Goal: Communication & Community: Ask a question

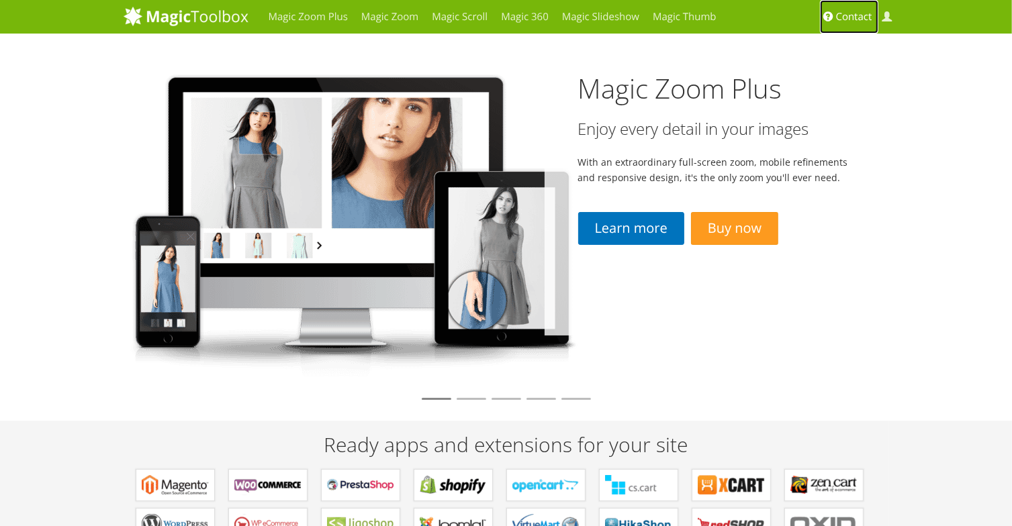
click at [851, 18] on span "Contact" at bounding box center [854, 16] width 36 height 13
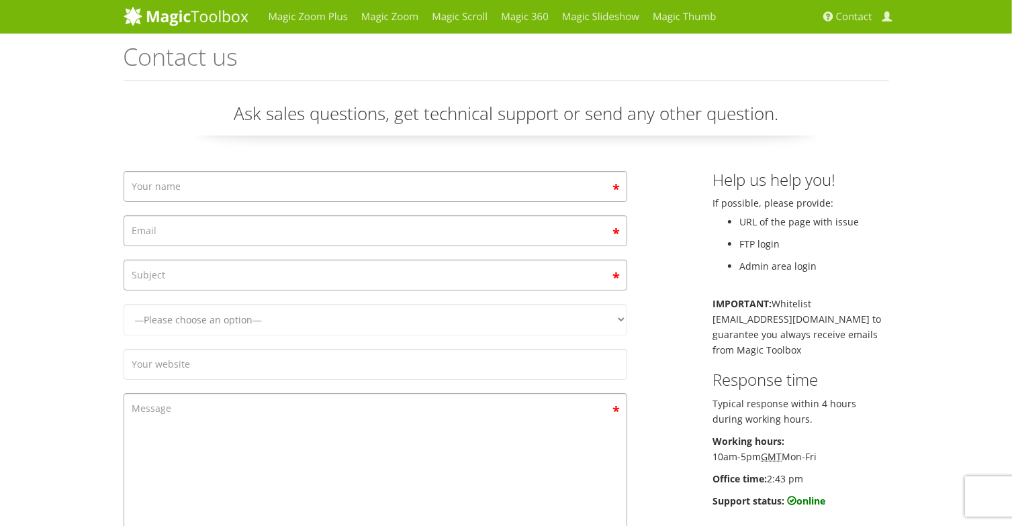
scroll to position [111, 0]
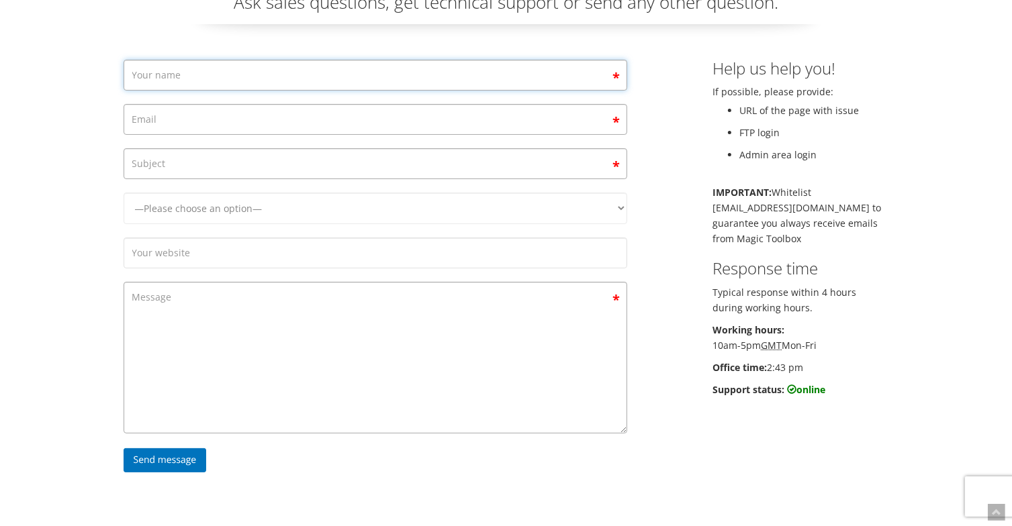
click at [212, 83] on input "Contact form" at bounding box center [376, 75] width 504 height 31
type input "Zachary Wishnov"
click at [156, 126] on input "Contact form" at bounding box center [376, 119] width 504 height 31
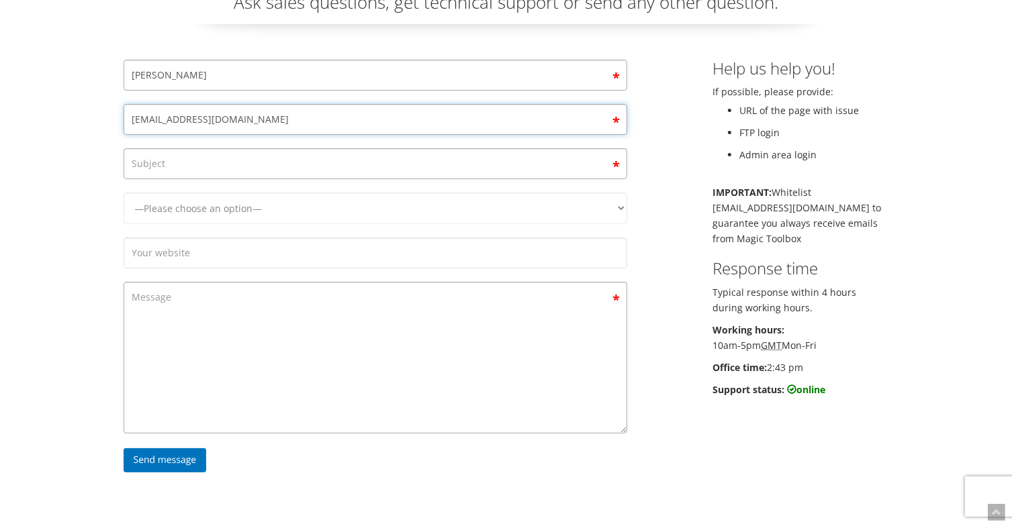
type input "Zwishnov@medline.com"
type input "Discuss Custom Use Cases"
click at [222, 214] on select "—Please choose an option— Magic Zoom Magic Zoom Plus Magic Thumb Magic Slidesho…" at bounding box center [376, 209] width 504 height 32
select select "Magic Zoom Plus"
click at [124, 193] on select "—Please choose an option— Magic Zoom Magic Zoom Plus Magic Thumb Magic Slidesho…" at bounding box center [376, 209] width 504 height 32
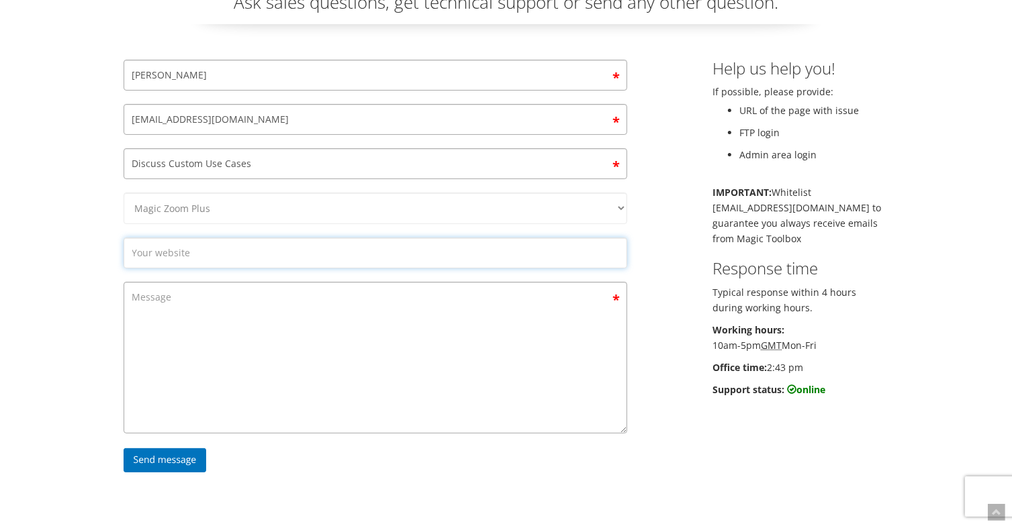
click at [204, 257] on input "Contact form" at bounding box center [376, 253] width 504 height 31
type input "www.medline.com"
click at [195, 305] on textarea "Contact form" at bounding box center [376, 358] width 504 height 152
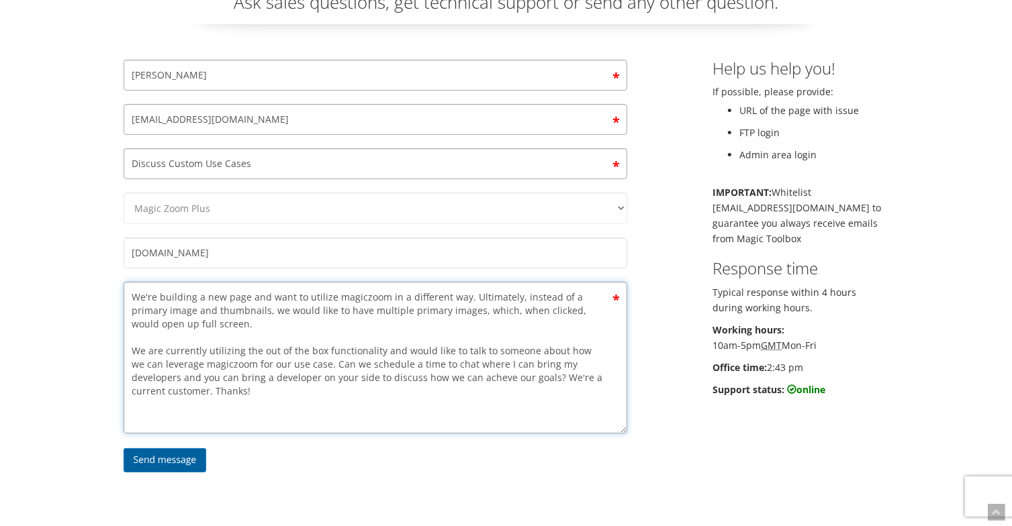
type textarea "We're building a new page and want to utilize magiczoom in a different way. Ult…"
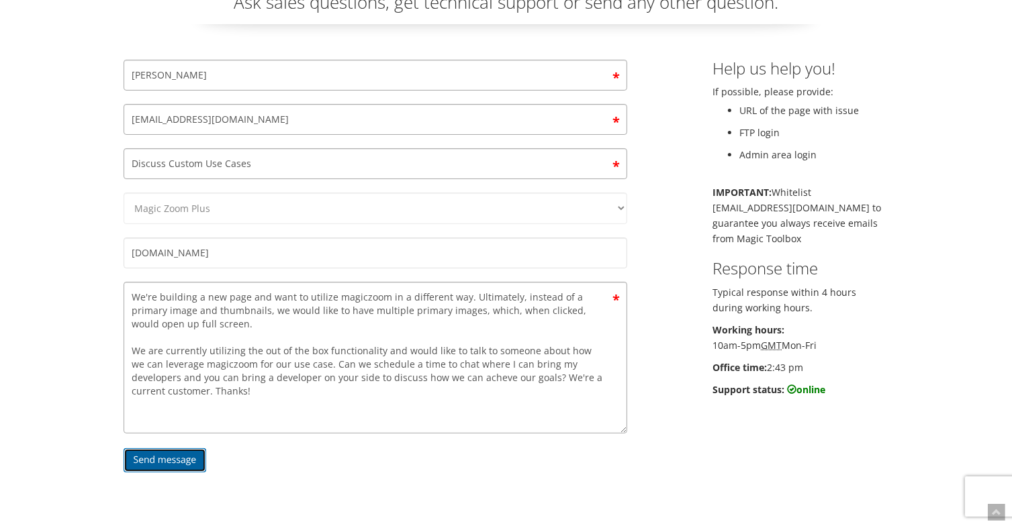
click at [152, 459] on input "Send message" at bounding box center [165, 460] width 83 height 24
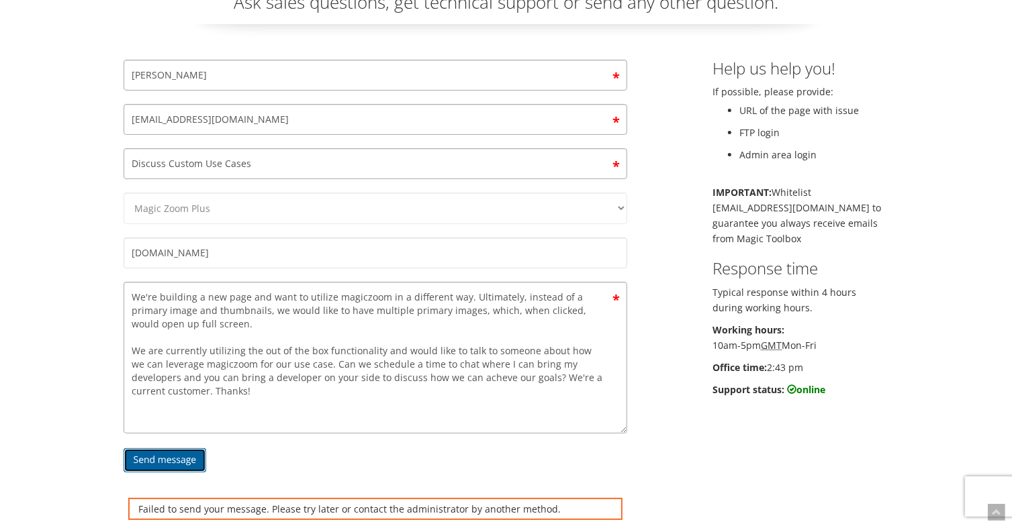
click at [181, 459] on input "Send message" at bounding box center [165, 460] width 83 height 24
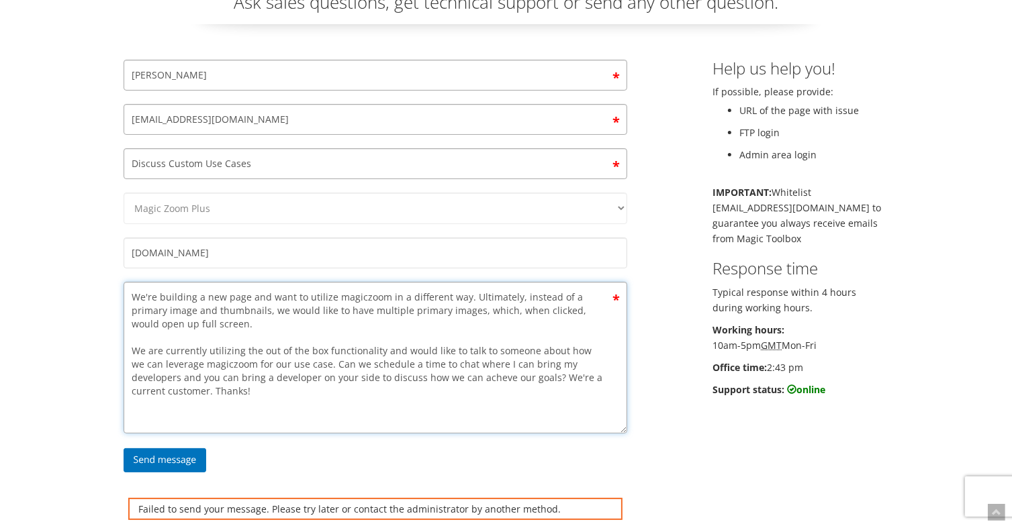
drag, startPoint x: 235, startPoint y: 396, endPoint x: 111, endPoint y: 295, distance: 159.4
click at [111, 295] on div "Magic Zoom Plus Magic Zoom Magic Scroll Magic 360 Magic Slideshow Magic Thumb C…" at bounding box center [506, 356] width 1012 height 935
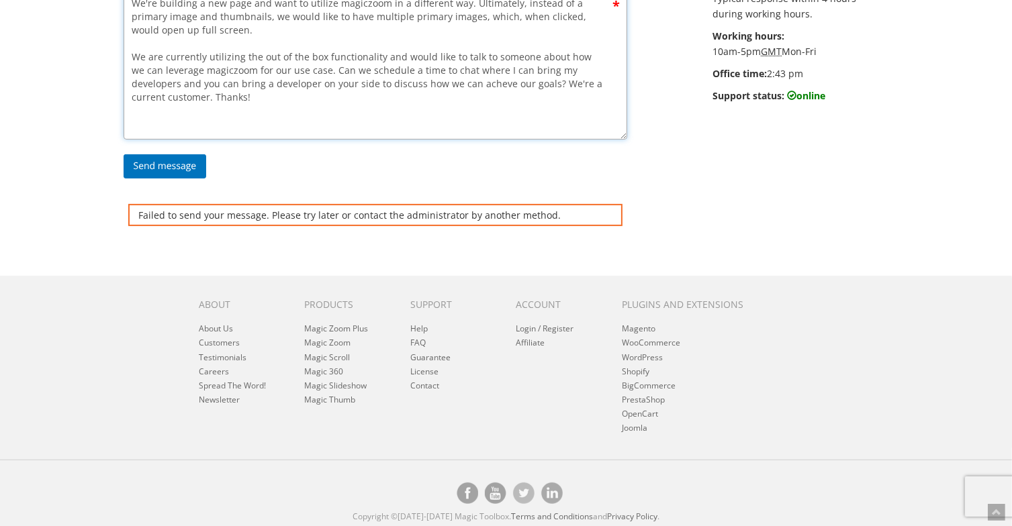
scroll to position [0, 0]
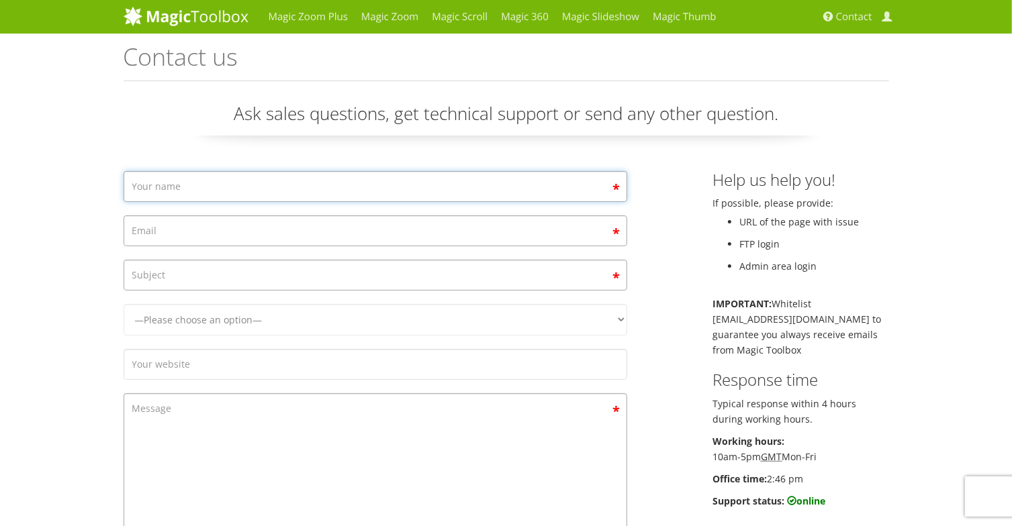
click at [213, 184] on input "Contact form" at bounding box center [376, 186] width 504 height 31
type input "[PERSON_NAME]"
click at [178, 231] on input "Contact form" at bounding box center [376, 230] width 504 height 31
type input "Zwishnov@medline.com"
click at [163, 281] on input "Contact form" at bounding box center [376, 275] width 504 height 31
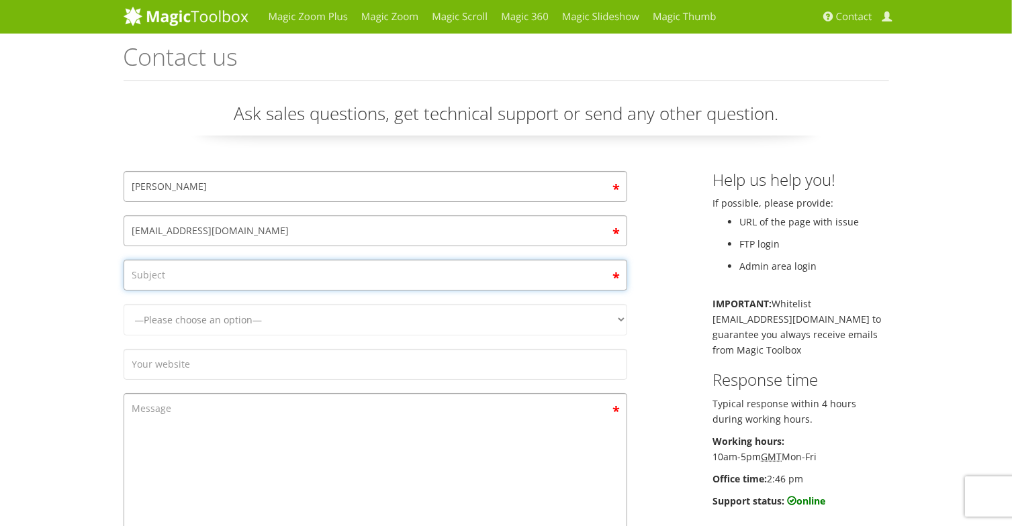
type input "Discuss Custom Use Cases"
click at [201, 326] on select "—Please choose an option— Magic Zoom Magic Zoom Plus Magic Thumb Magic Slidesho…" at bounding box center [376, 320] width 504 height 32
select select "Magic Zoom Plus"
click at [124, 304] on select "—Please choose an option— Magic Zoom Magic Zoom Plus Magic Thumb Magic Slidesho…" at bounding box center [376, 320] width 504 height 32
click at [201, 367] on input "Contact form" at bounding box center [376, 364] width 504 height 31
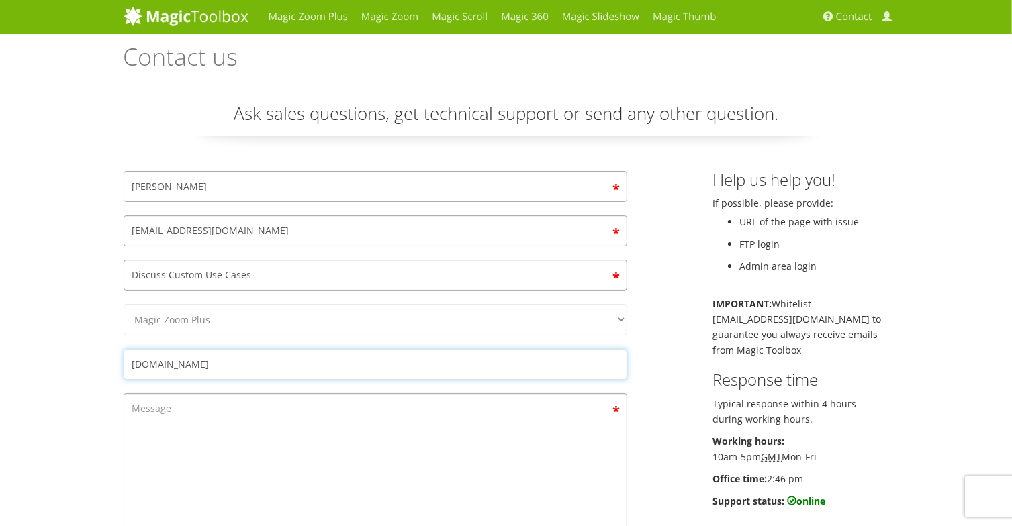
type input "www.medline.com"
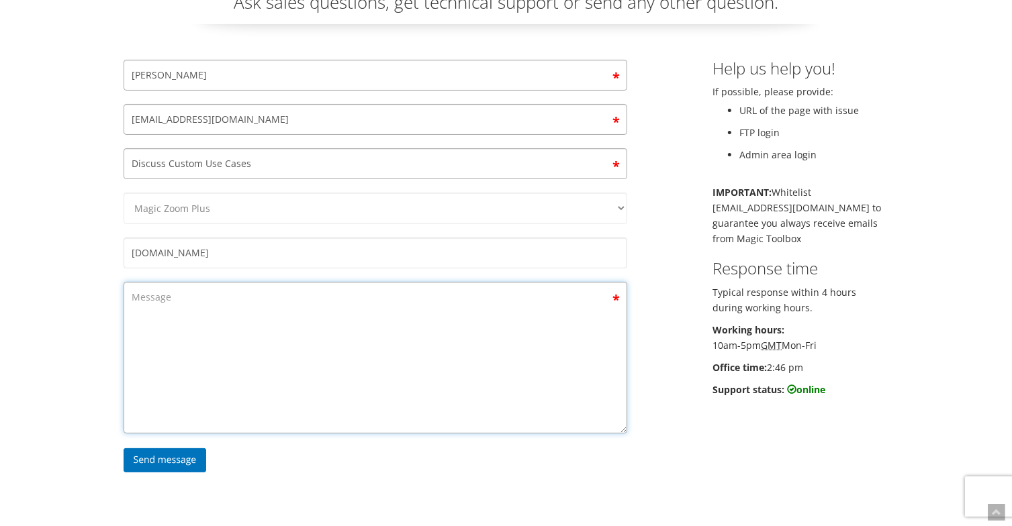
paste textarea "We're building a new page and want to utilize magiczoom in a different way. Ult…"
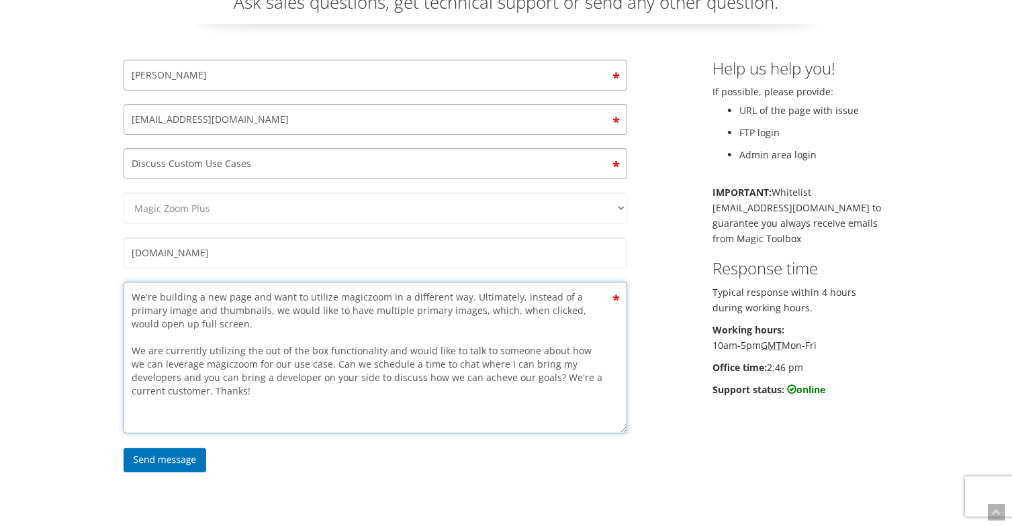
click at [191, 303] on textarea "We're building a new page and want to utilize magiczoom in a different way. Ult…" at bounding box center [376, 358] width 504 height 152
type textarea "We're building a new page and want to utilize magiczoom in a different way. Ult…"
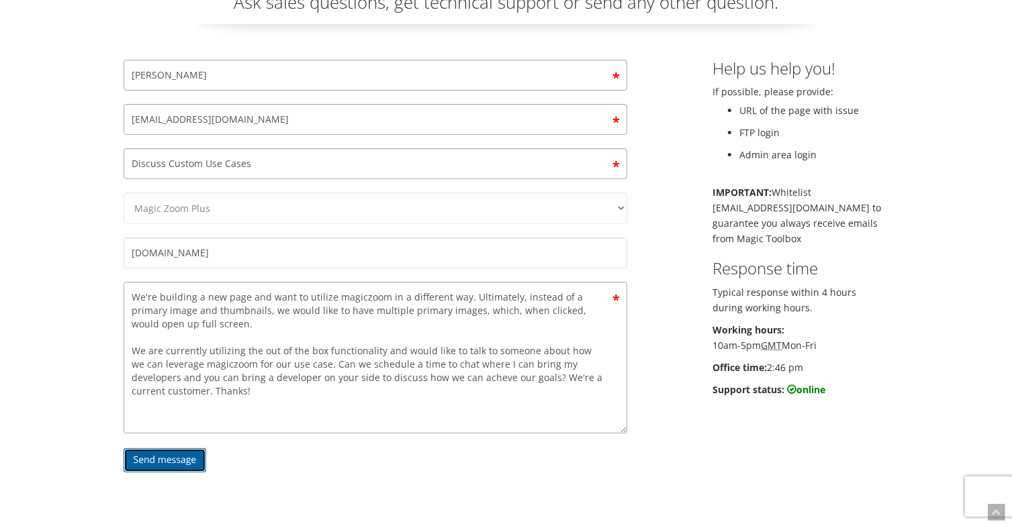
click at [166, 460] on input "Send message" at bounding box center [165, 460] width 83 height 24
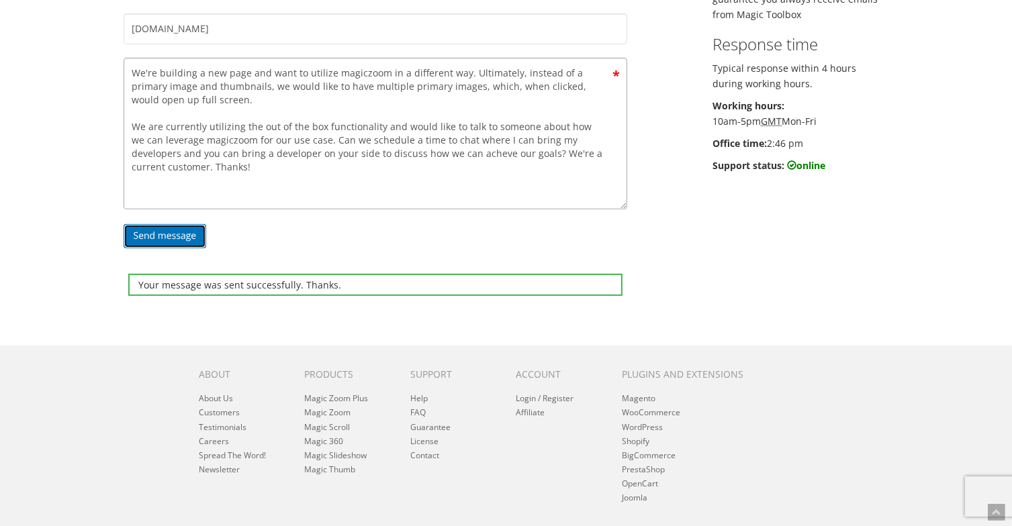
scroll to position [0, 0]
